Goal: Task Accomplishment & Management: Use online tool/utility

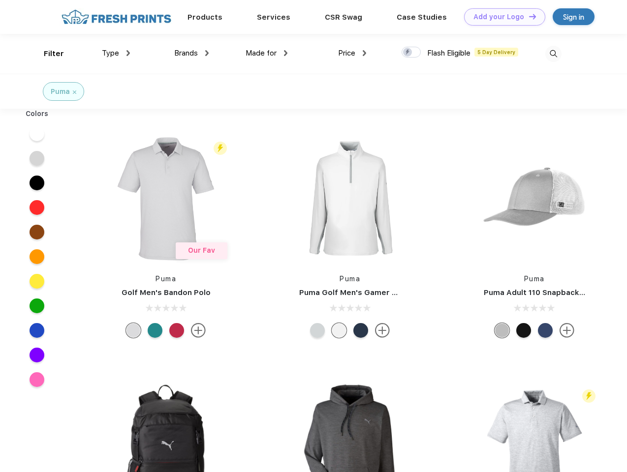
scroll to position [0, 0]
click at [501, 17] on link "Add your Logo Design Tool" at bounding box center [504, 16] width 81 height 17
click at [0, 0] on div "Design Tool" at bounding box center [0, 0] width 0 height 0
click at [528, 16] on link "Add your Logo Design Tool" at bounding box center [504, 16] width 81 height 17
click at [47, 54] on div "Filter" at bounding box center [54, 53] width 20 height 11
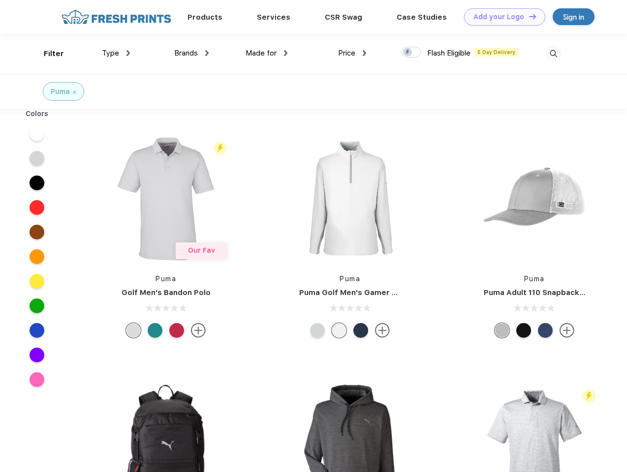
click at [116, 53] on span "Type" at bounding box center [110, 53] width 17 height 9
click at [191, 53] on span "Brands" at bounding box center [186, 53] width 24 height 9
click at [267, 53] on span "Made for" at bounding box center [261, 53] width 31 height 9
click at [352, 53] on span "Price" at bounding box center [346, 53] width 17 height 9
click at [411, 53] on div at bounding box center [411, 52] width 19 height 11
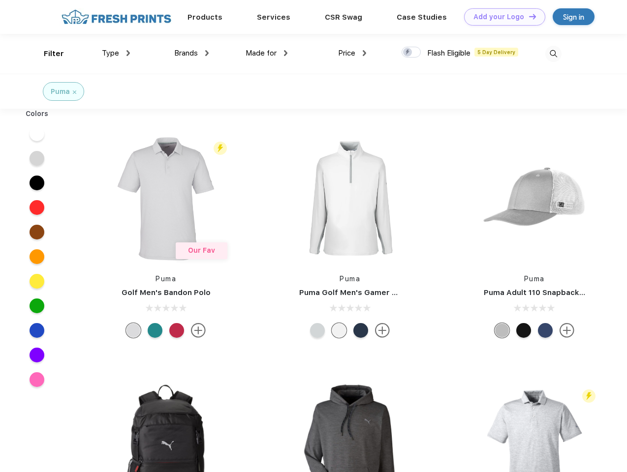
click at [408, 53] on input "checkbox" at bounding box center [405, 49] width 6 height 6
click at [553, 54] on img at bounding box center [553, 54] width 16 height 16
